Goal: Task Accomplishment & Management: Complete application form

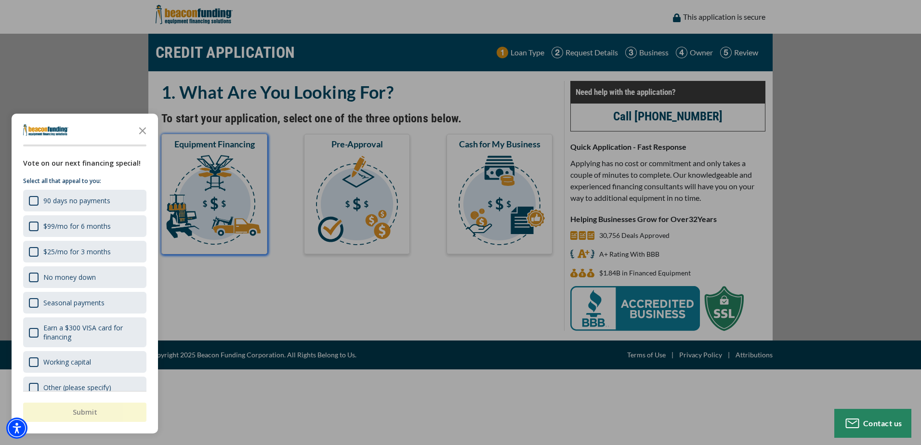
click at [227, 185] on div at bounding box center [460, 222] width 921 height 445
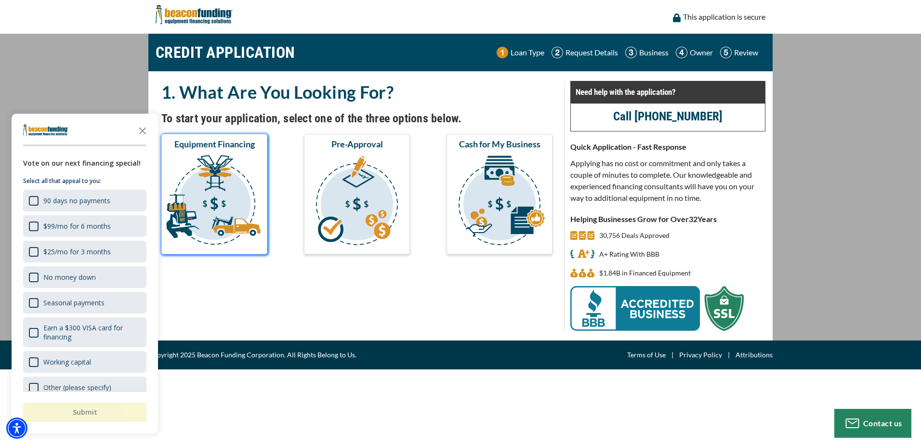
click at [222, 173] on img "submit" at bounding box center [214, 202] width 102 height 96
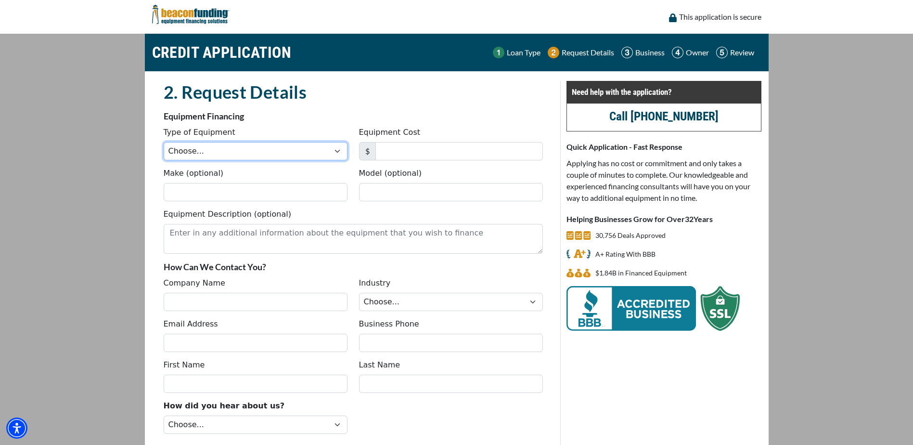
click at [259, 152] on select "Choose... Backhoe Boom/Bucket Truck Chipper Commercial Mower Crane DTG/DTF Prin…" at bounding box center [256, 151] width 184 height 18
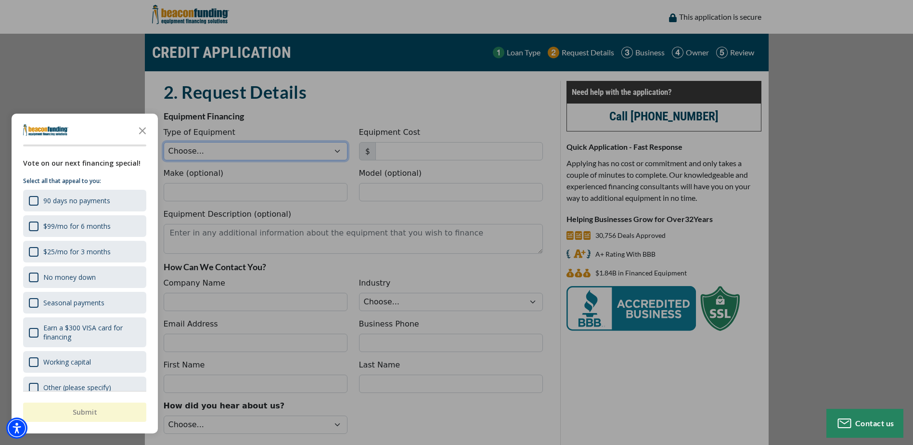
select select "14"
click at [164, 142] on select "Choose... Backhoe Boom/Bucket Truck Chipper Commercial Mower Crane DTG/DTF Prin…" at bounding box center [256, 151] width 184 height 18
click at [404, 150] on div "button" at bounding box center [456, 222] width 913 height 445
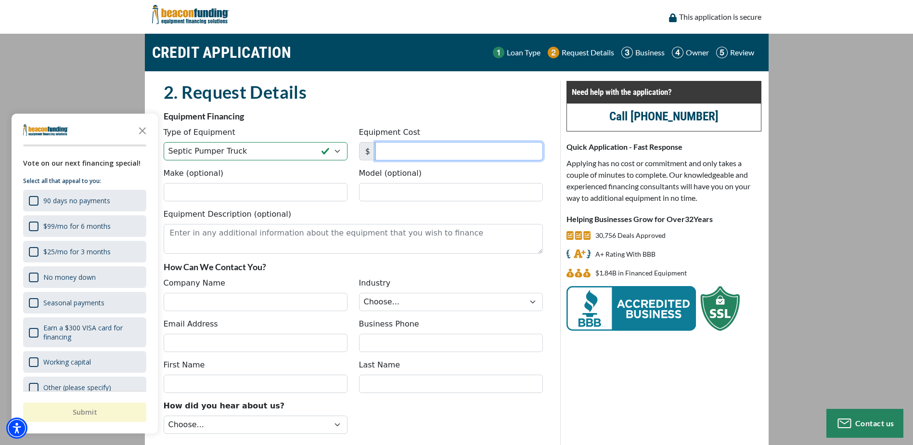
click at [404, 150] on input "Equipment Cost" at bounding box center [460, 151] width 168 height 18
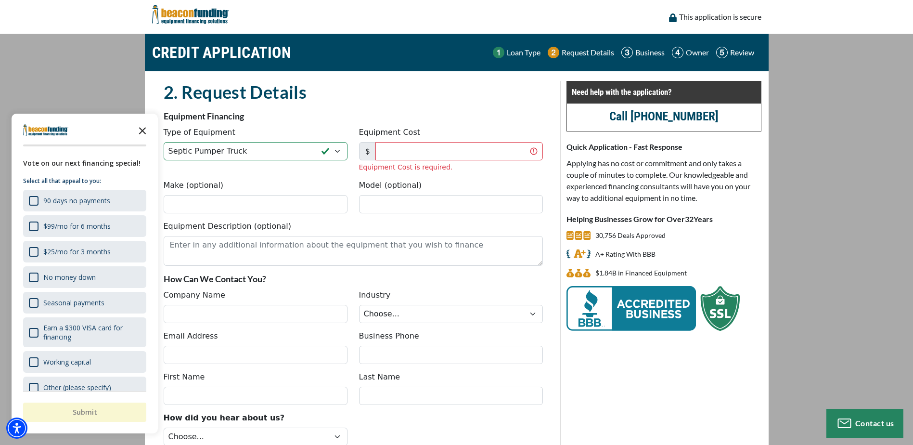
click at [141, 128] on icon "Close the survey" at bounding box center [142, 129] width 19 height 19
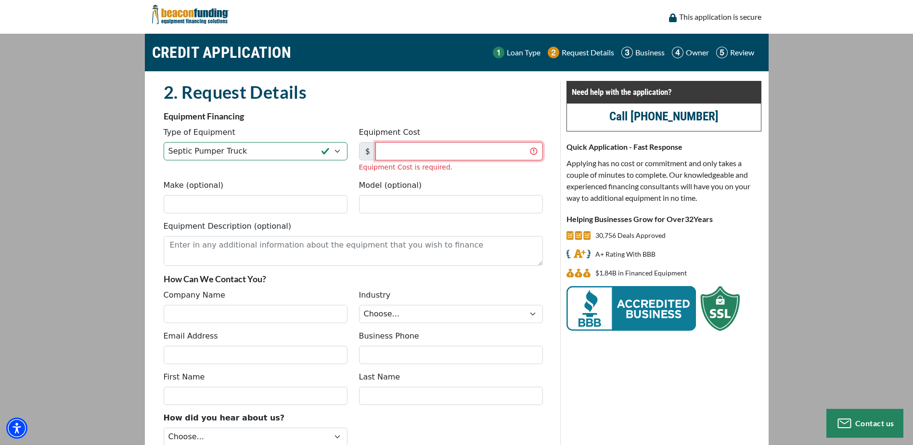
click at [402, 151] on input "Equipment Cost" at bounding box center [460, 151] width 168 height 18
type input "75,000"
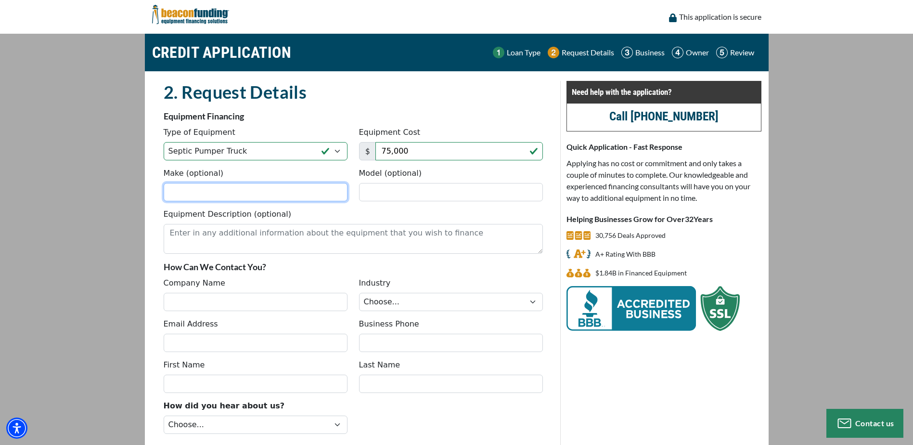
click at [268, 205] on div "Make (optional) Model (optional)" at bounding box center [353, 188] width 391 height 41
type input "freightliner"
click at [391, 193] on input "Model (optional)" at bounding box center [451, 192] width 184 height 18
type input "m"
type input "2018 m2"
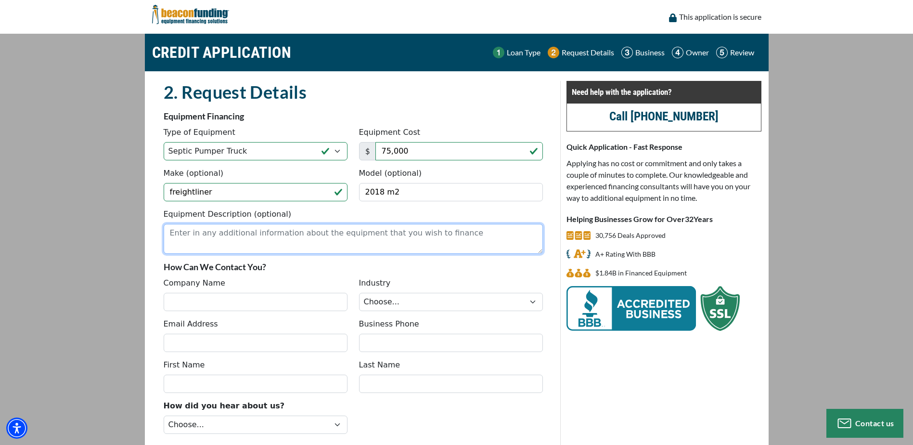
click at [216, 235] on textarea "Equipment Description (optional)" at bounding box center [353, 239] width 379 height 30
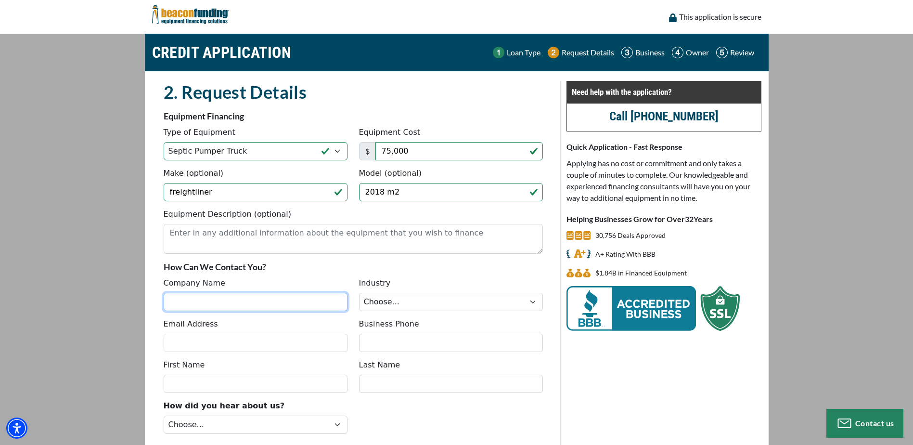
click at [205, 301] on input "Company Name" at bounding box center [256, 302] width 184 height 18
type input "Nicholas Terru"
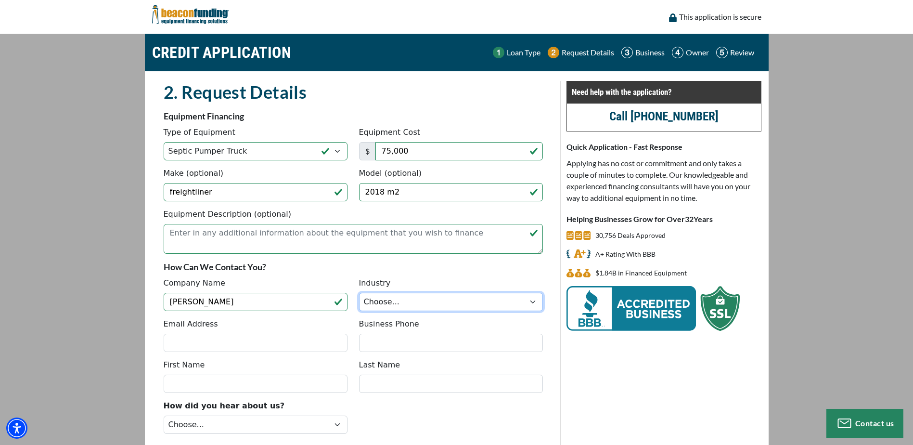
click at [405, 300] on select "Choose... Towing Landscape/Hardscape Decorated Apparel Septic Light Constructio…" at bounding box center [451, 302] width 184 height 18
select select "4"
click at [359, 293] on select "Choose... Towing Landscape/Hardscape Decorated Apparel Septic Light Constructio…" at bounding box center [451, 302] width 184 height 18
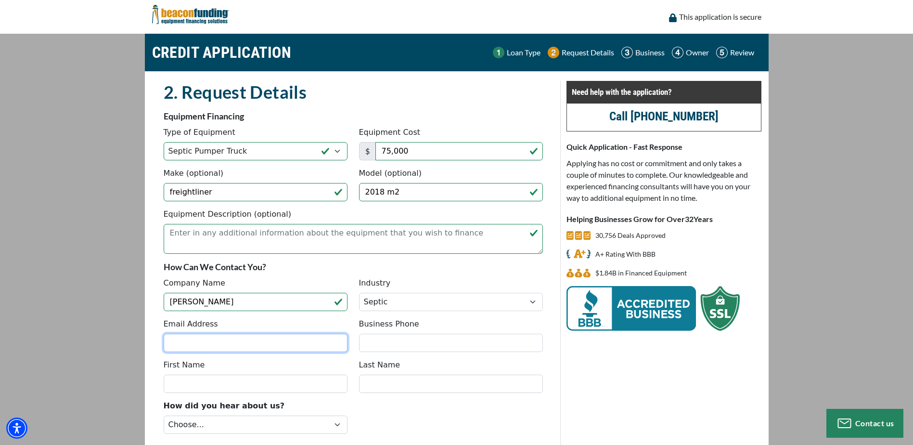
click at [263, 338] on input "Email Address" at bounding box center [256, 343] width 184 height 18
type input "[EMAIL_ADDRESS][DOMAIN_NAME]"
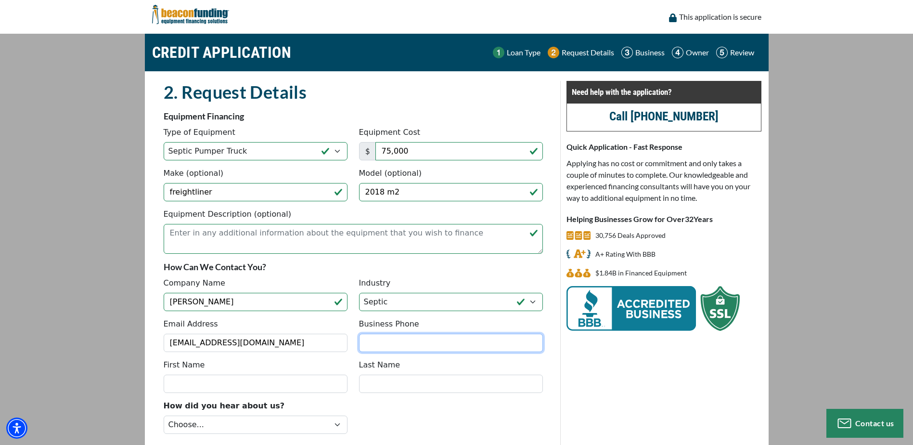
type input "2088214856"
type input "[PERSON_NAME]"
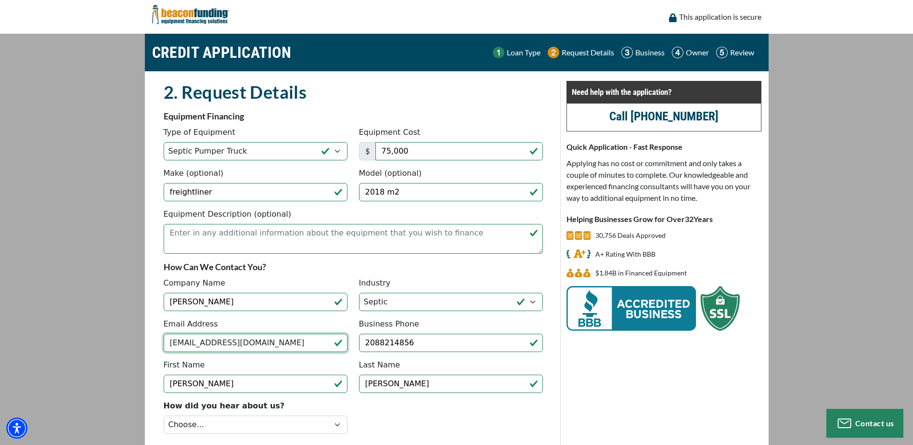
type input "[PHONE_NUMBER]"
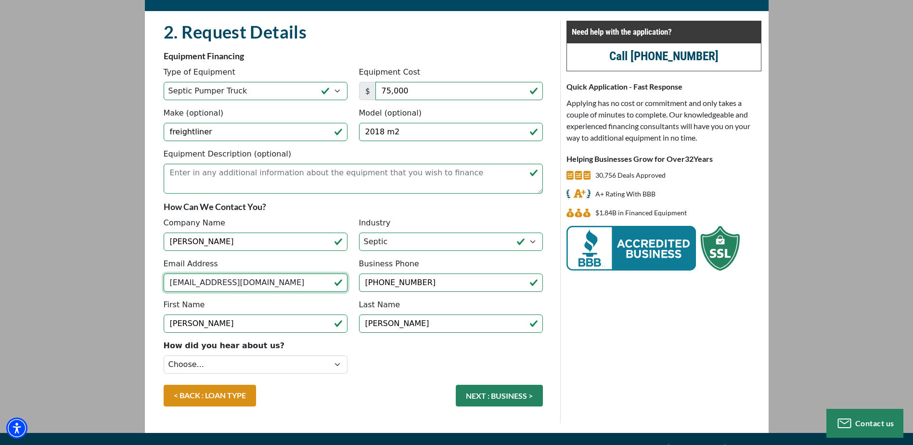
scroll to position [77, 0]
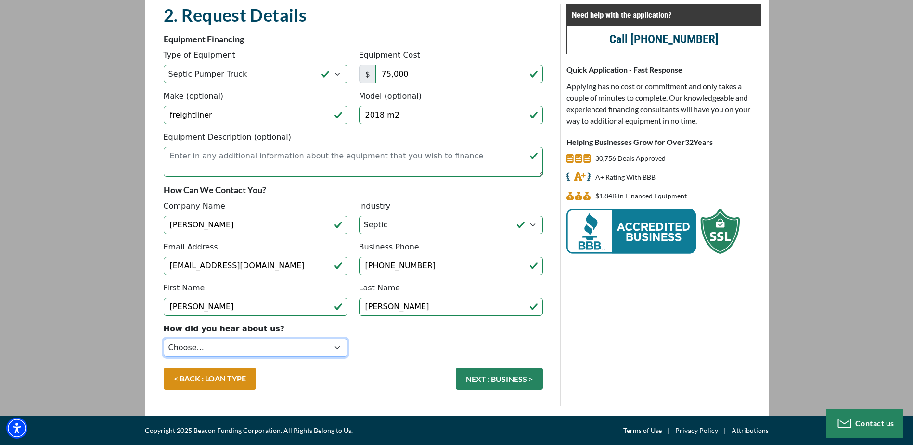
click at [330, 344] on select "Choose... Internet Search Vendor Referral Word of Mouth Client Referral Email E…" at bounding box center [256, 347] width 184 height 18
select select "279640001"
click at [164, 338] on select "Choose... Internet Search Vendor Referral Word of Mouth Client Referral Email E…" at bounding box center [256, 347] width 184 height 18
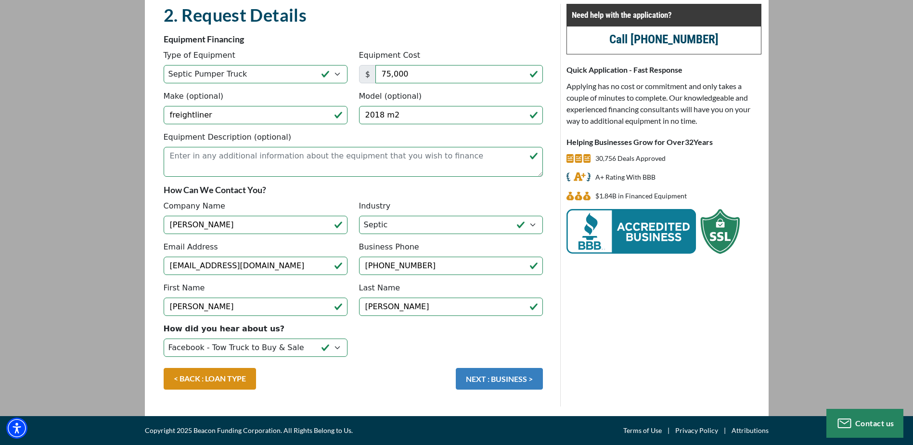
click at [490, 384] on button "NEXT : BUSINESS >" at bounding box center [499, 379] width 87 height 22
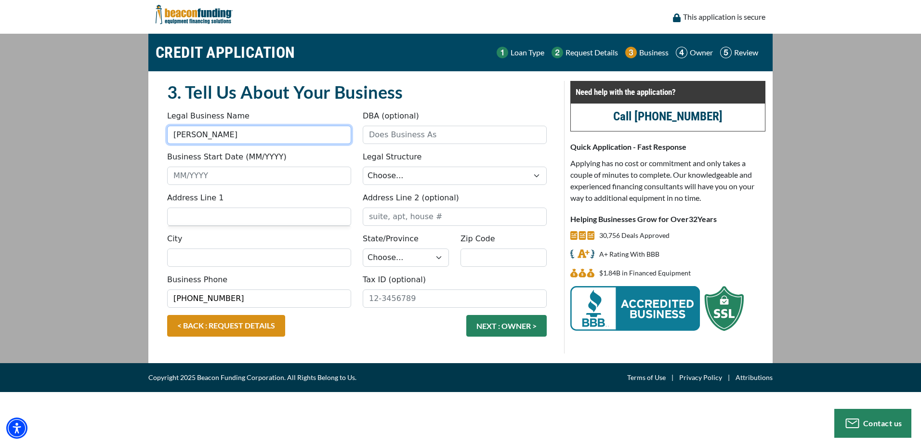
click at [232, 130] on input "[PERSON_NAME]" at bounding box center [259, 135] width 184 height 18
drag, startPoint x: 238, startPoint y: 129, endPoint x: 107, endPoint y: 133, distance: 131.5
click at [107, 133] on main "CREDIT APPLICATION Loan Type Request Details Business Owner Review" at bounding box center [460, 198] width 921 height 329
type input "[PERSON_NAME] septic pumping llc"
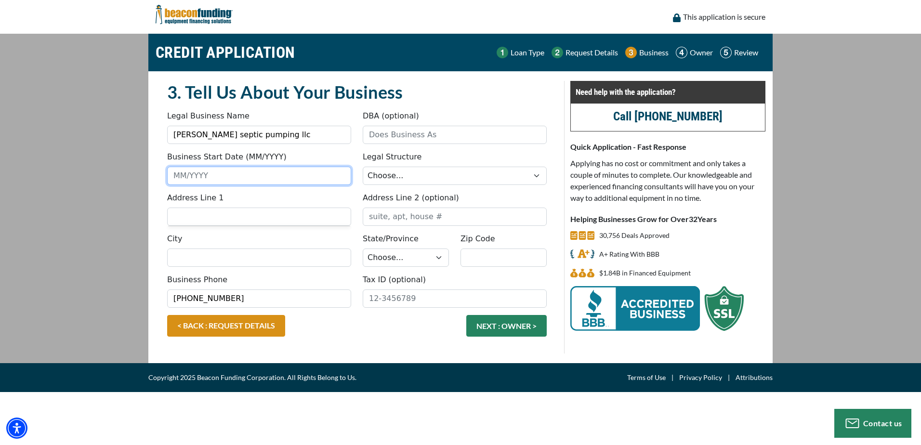
click at [218, 177] on input "Business Start Date (MM/YYYY)" at bounding box center [259, 176] width 184 height 18
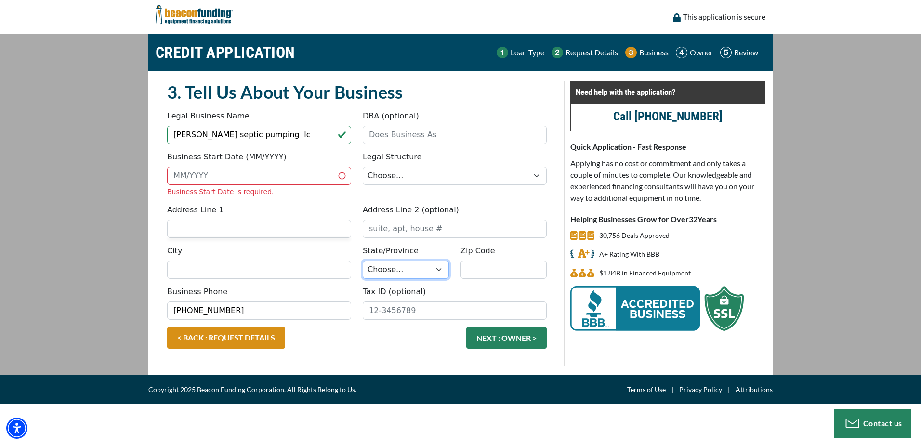
click at [439, 269] on select "Choose... AL AK AZ AR CA CO CT DE DC [GEOGRAPHIC_DATA] [GEOGRAPHIC_DATA] HI ID …" at bounding box center [406, 269] width 86 height 18
select select "14"
click at [363, 260] on select "Choose... AL AK AZ AR CA CO CT DE DC [GEOGRAPHIC_DATA] [GEOGRAPHIC_DATA] HI ID …" at bounding box center [406, 269] width 86 height 18
click at [217, 266] on input "City" at bounding box center [259, 269] width 184 height 18
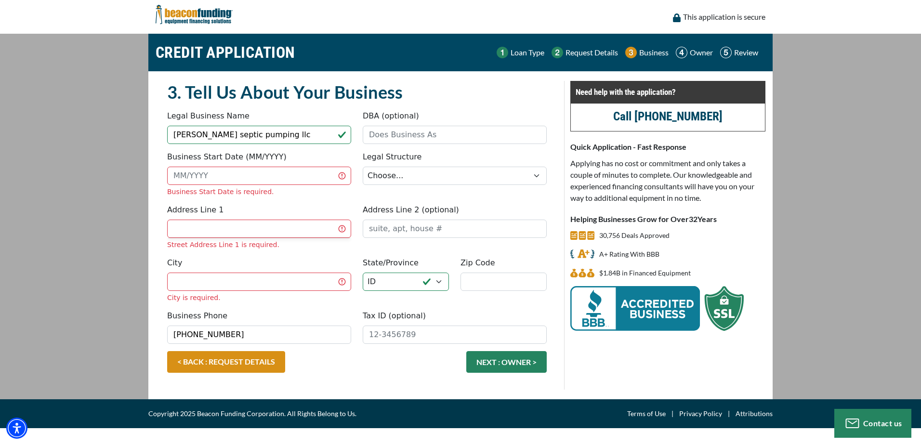
click at [233, 229] on input "Address Line 1" at bounding box center [259, 229] width 184 height 18
click at [229, 227] on input "Address Line 1" at bounding box center [259, 229] width 184 height 18
type input "12374 N 75th E"
type input "[US_STATE][GEOGRAPHIC_DATA]"
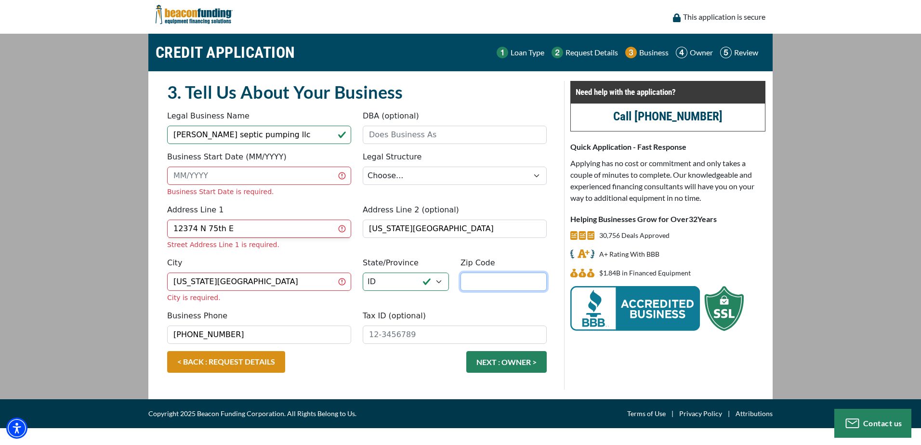
type input "83401"
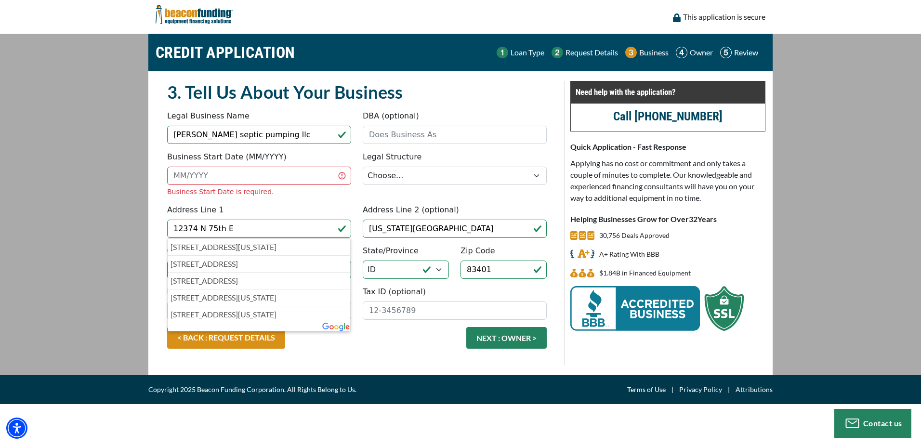
click at [378, 358] on div "< BACK : REQUEST DETAILS NEXT : OWNER >" at bounding box center [356, 342] width 391 height 31
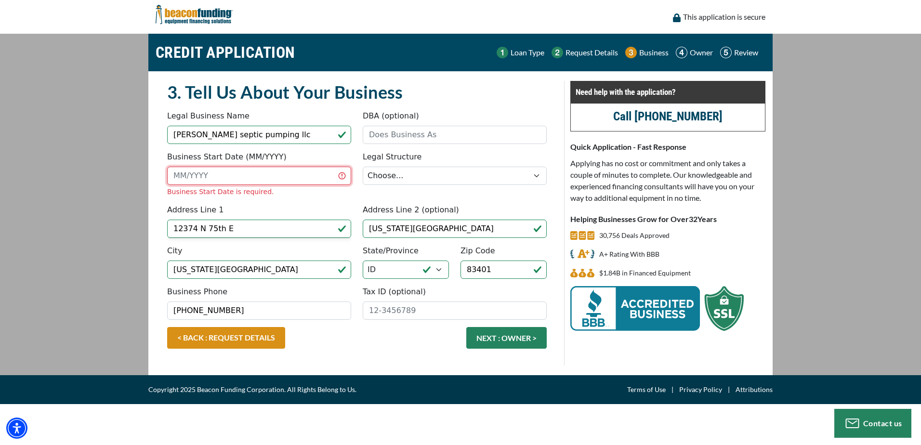
drag, startPoint x: 208, startPoint y: 177, endPoint x: 157, endPoint y: 174, distance: 51.6
click at [157, 174] on div "3. Tell Us About Your Business Something went wrong, please try again. Legal Bu…" at bounding box center [357, 223] width 402 height 285
type input "0"
type input "09/2025"
click at [408, 173] on select "Choose... Corporation LLC LLP Municipality Non-Profit Partnership Proprietorship" at bounding box center [455, 176] width 184 height 18
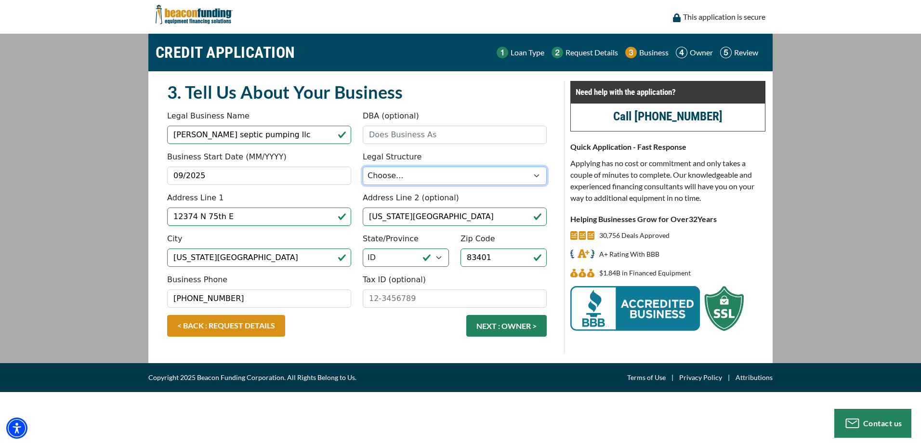
select select "2"
click at [363, 167] on select "Choose... Corporation LLC LLP Municipality Non-Profit Partnership Proprietorship" at bounding box center [455, 176] width 184 height 18
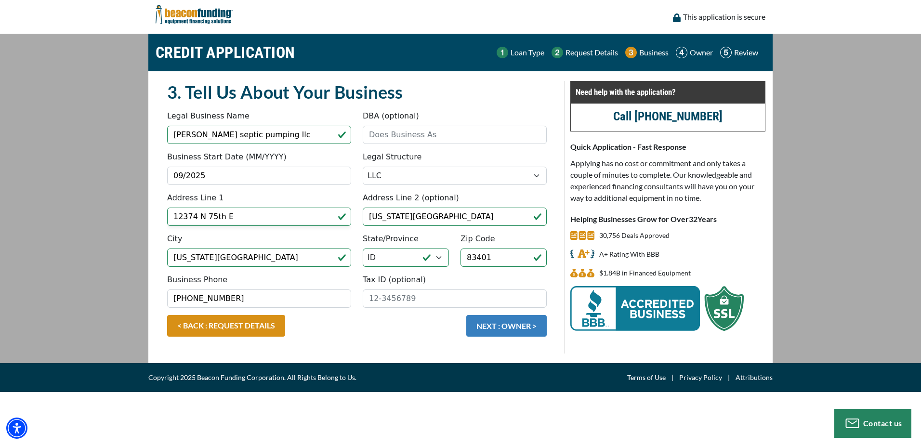
click at [528, 330] on button "NEXT : OWNER >" at bounding box center [506, 326] width 80 height 22
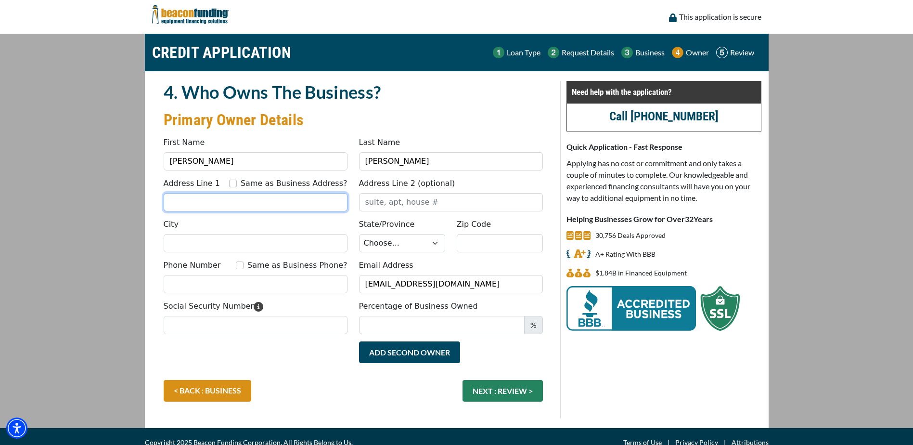
click at [228, 199] on input "Address Line 1" at bounding box center [256, 202] width 184 height 18
type input "12374 N 75th E"
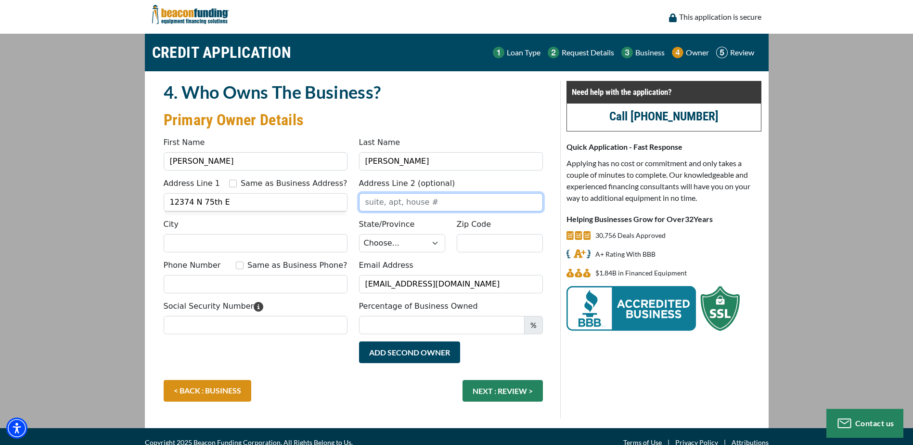
type input "Idaho Falls, ID 83401"
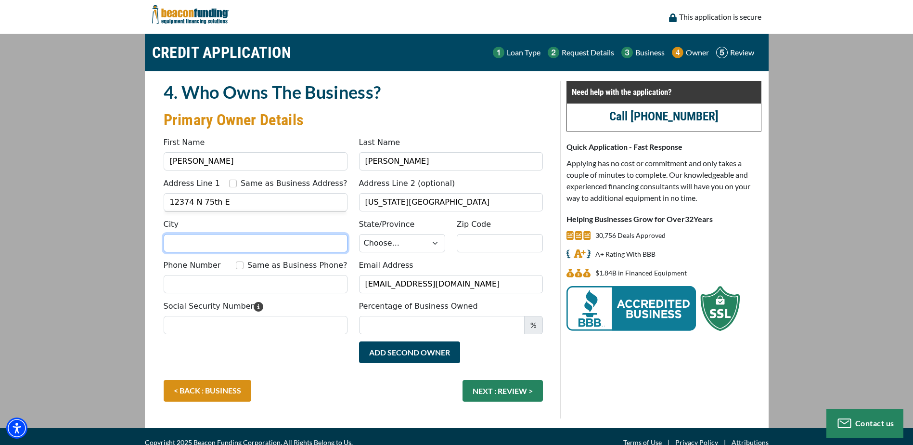
type input "IDAHO FALLS"
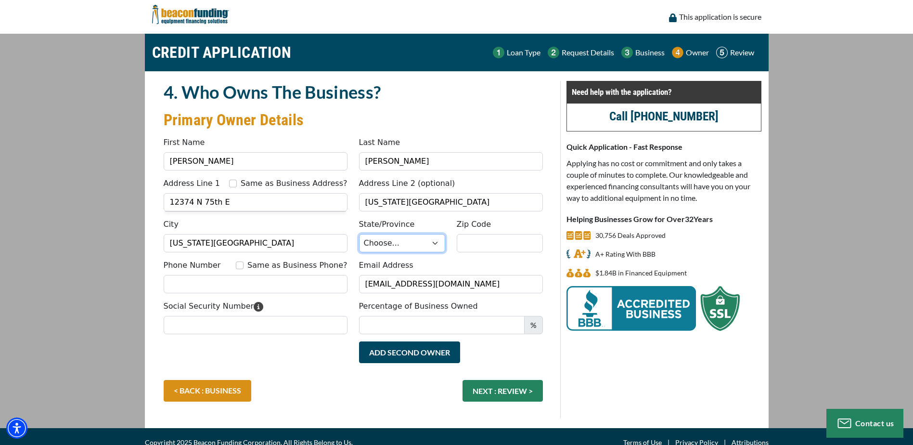
select select "14"
type input "83401"
type input "2088214855"
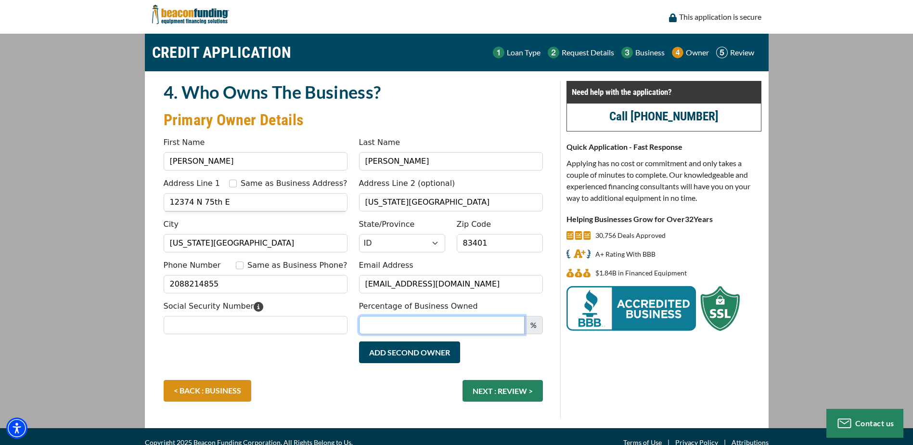
type input "518"
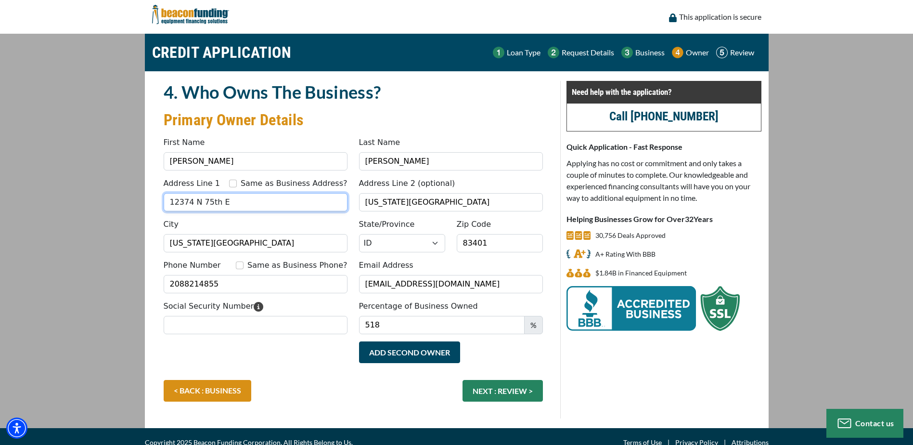
type input "(208) 821-4855"
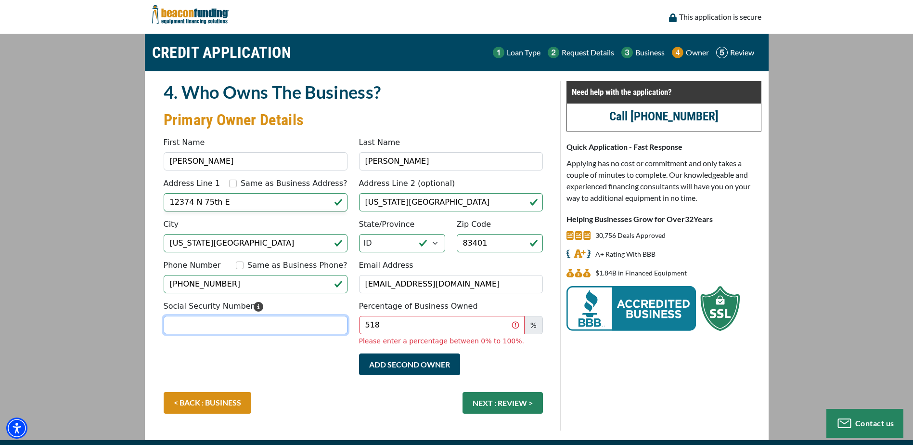
click at [213, 322] on input "Social Security Number" at bounding box center [256, 325] width 184 height 18
type input "518-04-9201"
drag, startPoint x: 394, startPoint y: 322, endPoint x: 321, endPoint y: 323, distance: 72.7
click at [321, 323] on div "Social Security Number 518-04-9201 Percentage of Business Owned 518 % Please en…" at bounding box center [353, 326] width 391 height 53
drag, startPoint x: 390, startPoint y: 325, endPoint x: 286, endPoint y: 325, distance: 104.5
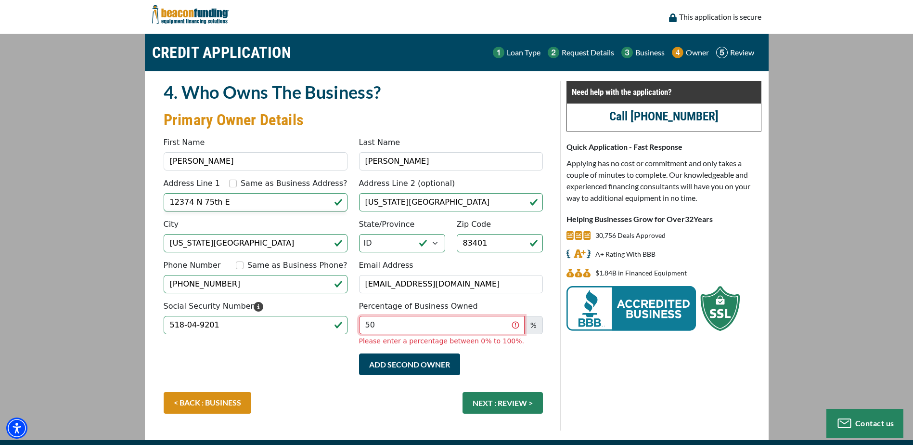
click at [286, 325] on div "Social Security Number 518-04-9201 Percentage of Business Owned 50 % Please ent…" at bounding box center [353, 326] width 391 height 53
type input "100"
click at [494, 405] on div "< BACK : BUSINESS NEXT : REVIEW >" at bounding box center [353, 407] width 391 height 31
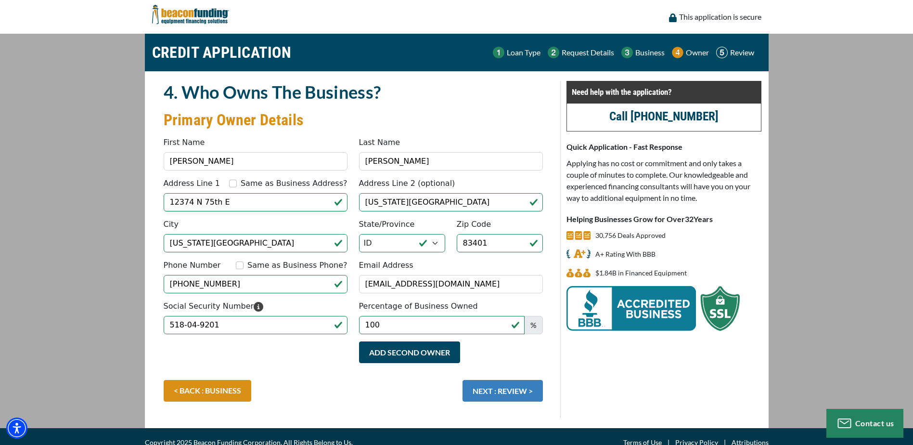
click at [503, 386] on button "NEXT : REVIEW >" at bounding box center [503, 391] width 80 height 22
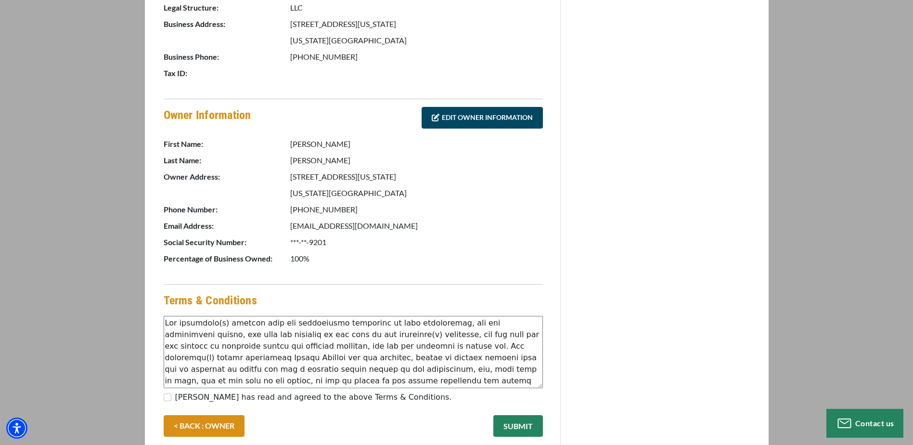
scroll to position [420, 0]
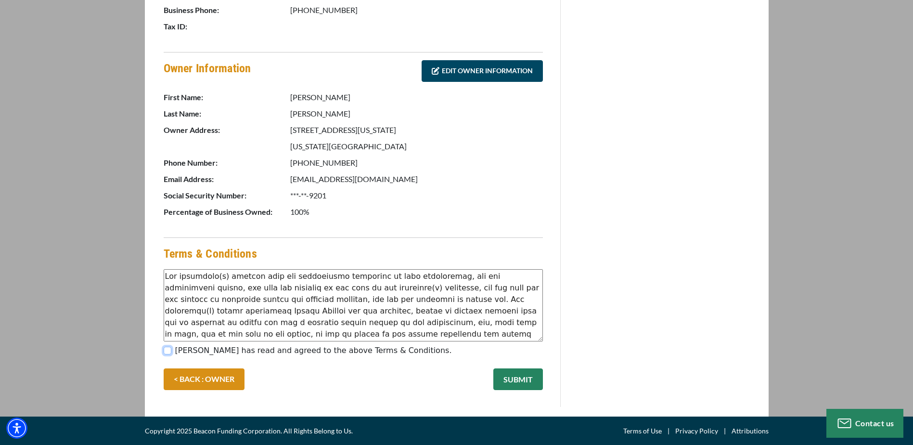
click at [168, 350] on input "[PERSON_NAME] has read and agreed to the above Terms & Conditions." at bounding box center [168, 351] width 8 height 8
checkbox input "true"
click at [505, 379] on button "SUBMIT" at bounding box center [518, 379] width 50 height 22
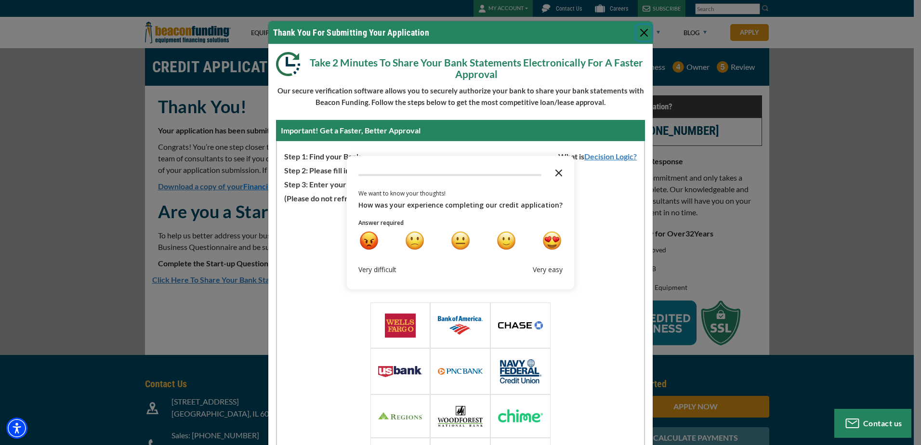
click at [557, 172] on icon "Close the survey" at bounding box center [558, 172] width 19 height 19
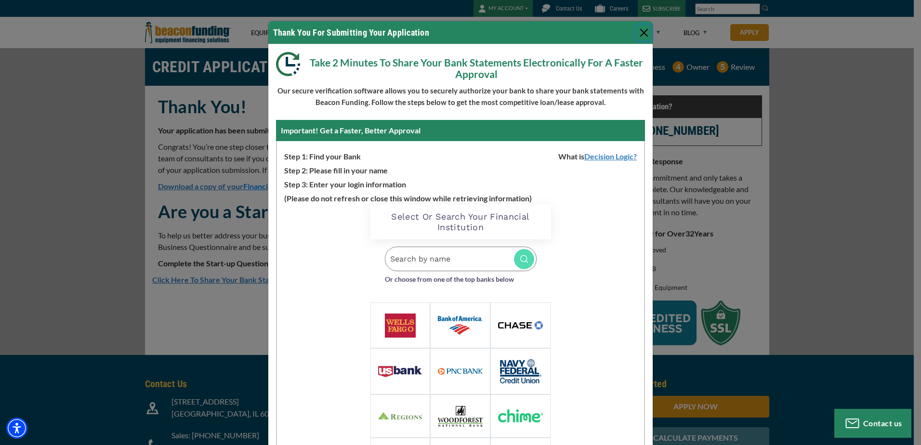
click at [639, 37] on button "Close" at bounding box center [643, 32] width 15 height 15
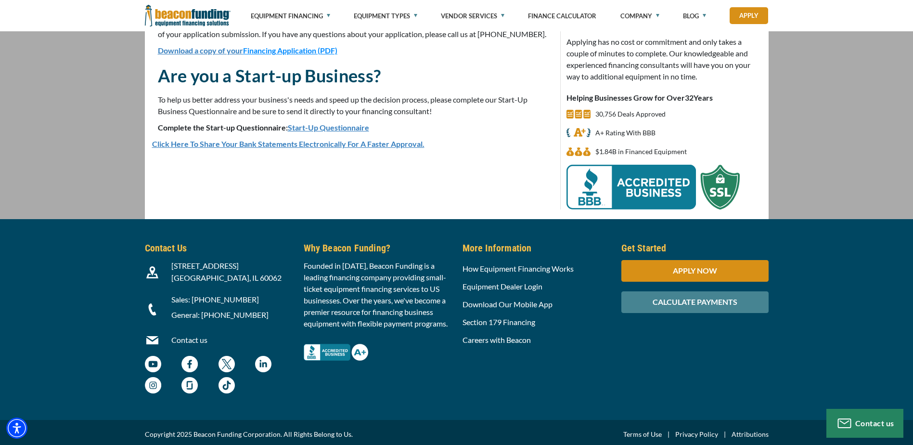
scroll to position [139, 0]
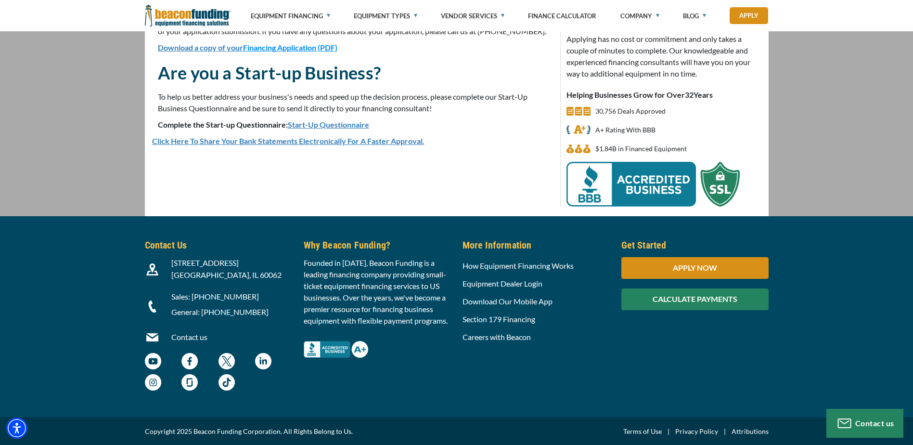
click at [727, 303] on div "CALCULATE PAYMENTS" at bounding box center [695, 299] width 147 height 22
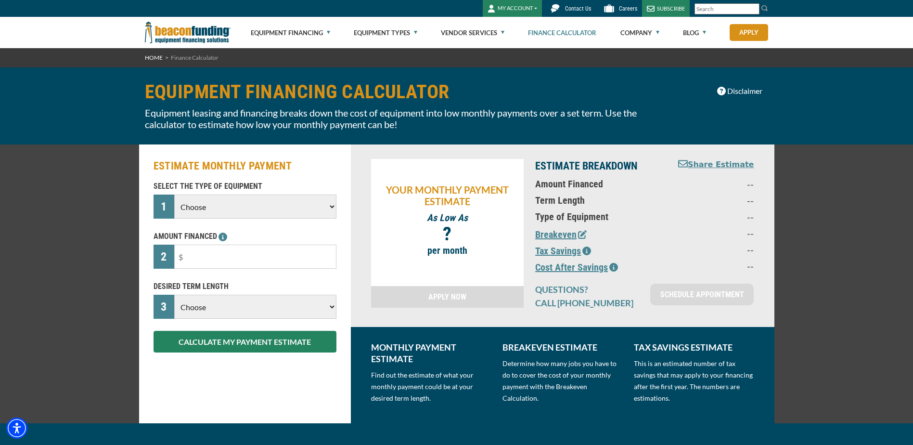
click at [289, 210] on select "Choose Backhoe Boom/Bucket Truck Chipper Commercial Mower Crane DTG/DTF Printin…" at bounding box center [255, 207] width 162 height 24
select select "14"
click at [174, 195] on select "Choose Backhoe Boom/Bucket Truck Chipper Commercial Mower Crane DTG/DTF Printin…" at bounding box center [255, 207] width 162 height 24
click at [222, 254] on input "text" at bounding box center [255, 257] width 162 height 24
type input "$75,000"
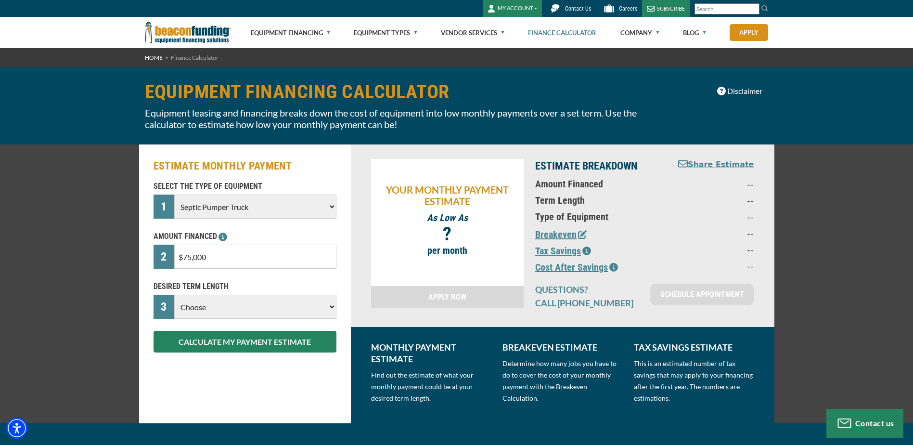
click at [272, 310] on select "Choose 36 Months 48 Months 60 Months" at bounding box center [255, 307] width 162 height 24
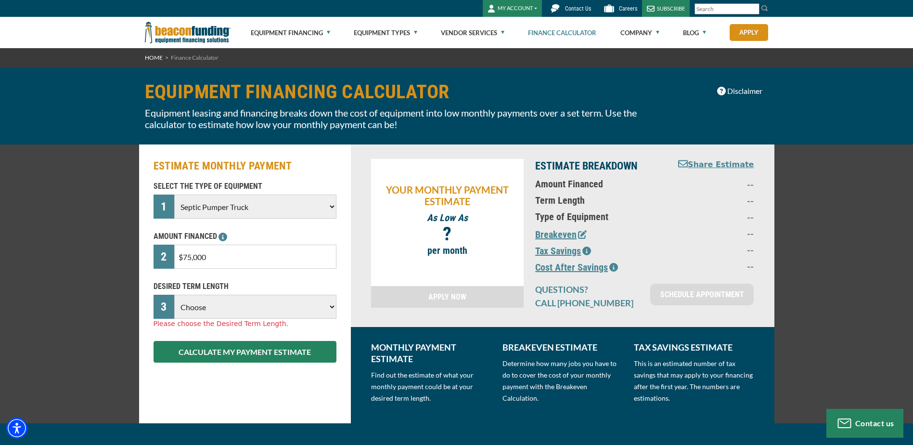
select select "60"
click at [174, 295] on select "Choose 36 Months 48 Months 60 Months" at bounding box center [255, 307] width 162 height 24
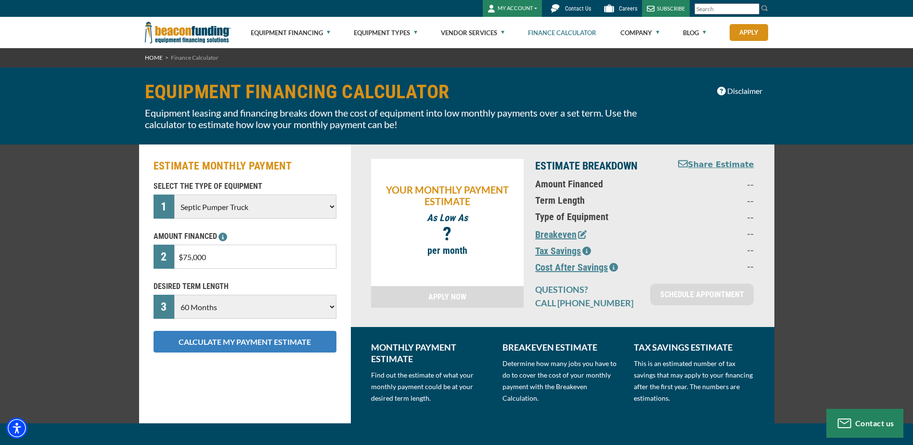
click at [227, 342] on button "CALCULATE MY PAYMENT ESTIMATE" at bounding box center [245, 342] width 183 height 22
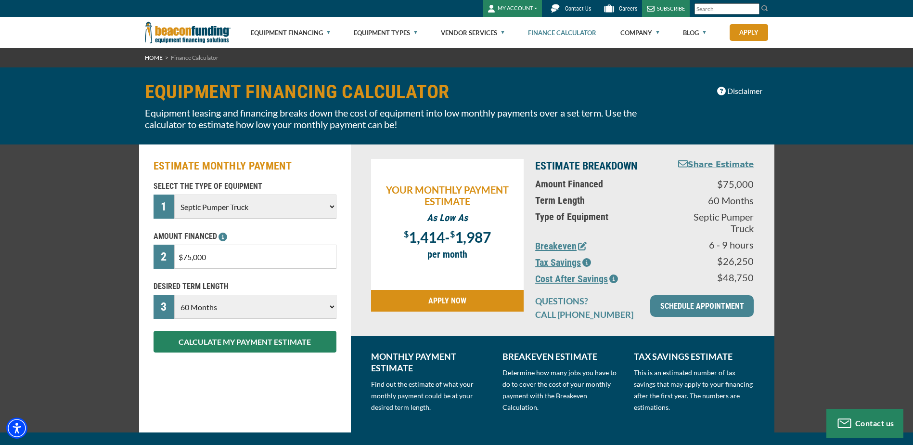
click at [257, 312] on select "Choose 36 Months 48 Months 60 Months" at bounding box center [255, 307] width 162 height 24
drag, startPoint x: 211, startPoint y: 409, endPoint x: 172, endPoint y: 412, distance: 39.1
click at [171, 412] on div "ESTIMATE MONTHLY PAYMENT SELECT THE TYPE OF EQUIPMENT 1 Choose Backhoe Boom/Buc…" at bounding box center [245, 288] width 212 height 288
drag, startPoint x: 236, startPoint y: 256, endPoint x: 164, endPoint y: 254, distance: 72.7
click at [164, 254] on div "2 $75,000" at bounding box center [245, 257] width 183 height 24
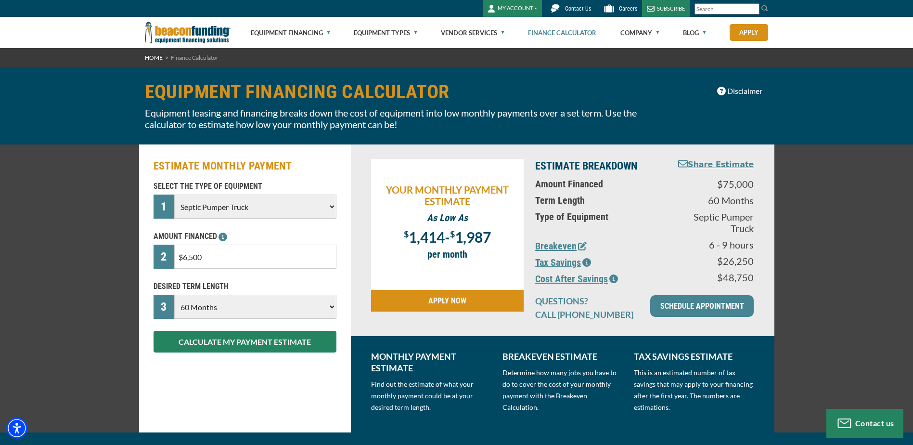
type input "$65,000"
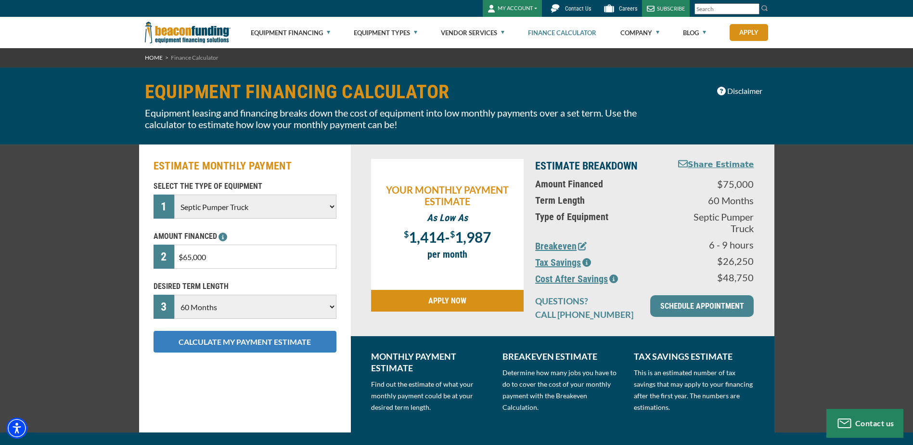
click at [221, 341] on button "CALCULATE MY PAYMENT ESTIMATE" at bounding box center [245, 342] width 183 height 22
